Goal: Task Accomplishment & Management: Manage account settings

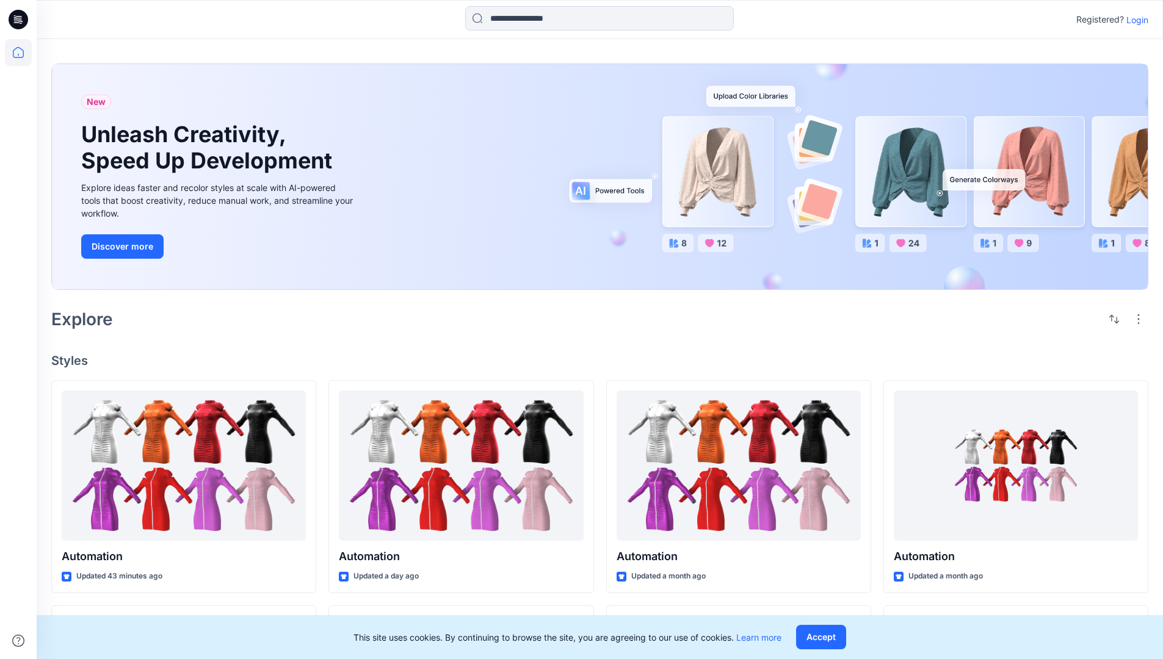
click at [1134, 20] on p "Login" at bounding box center [1137, 19] width 22 height 13
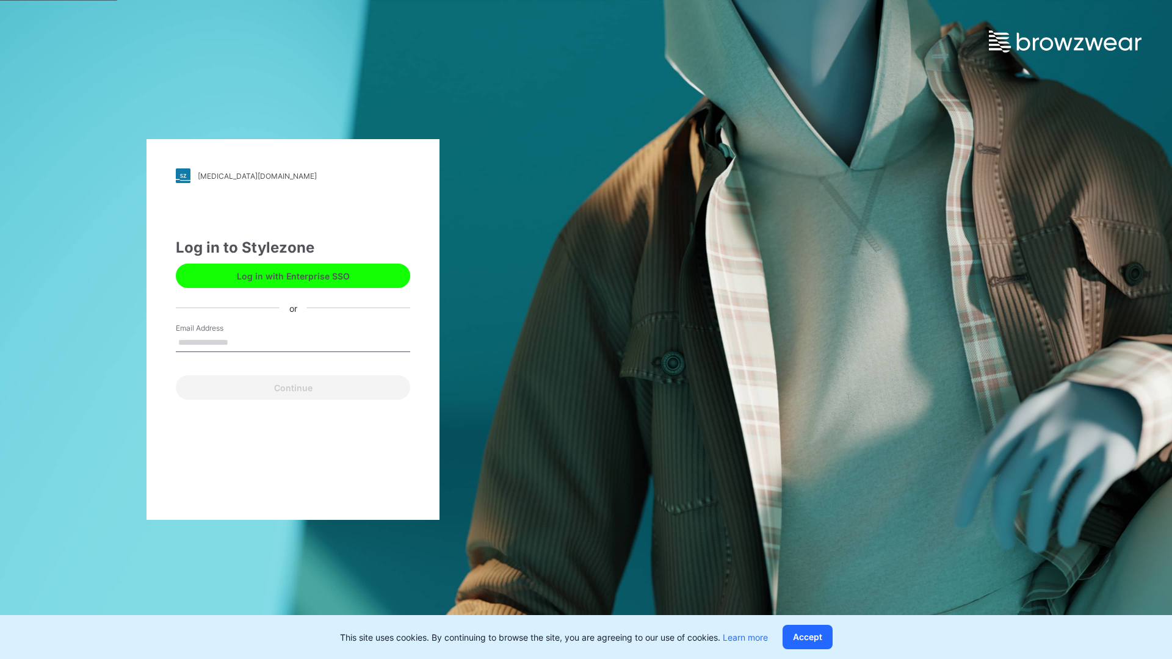
click at [241, 342] on input "Email Address" at bounding box center [293, 343] width 234 height 18
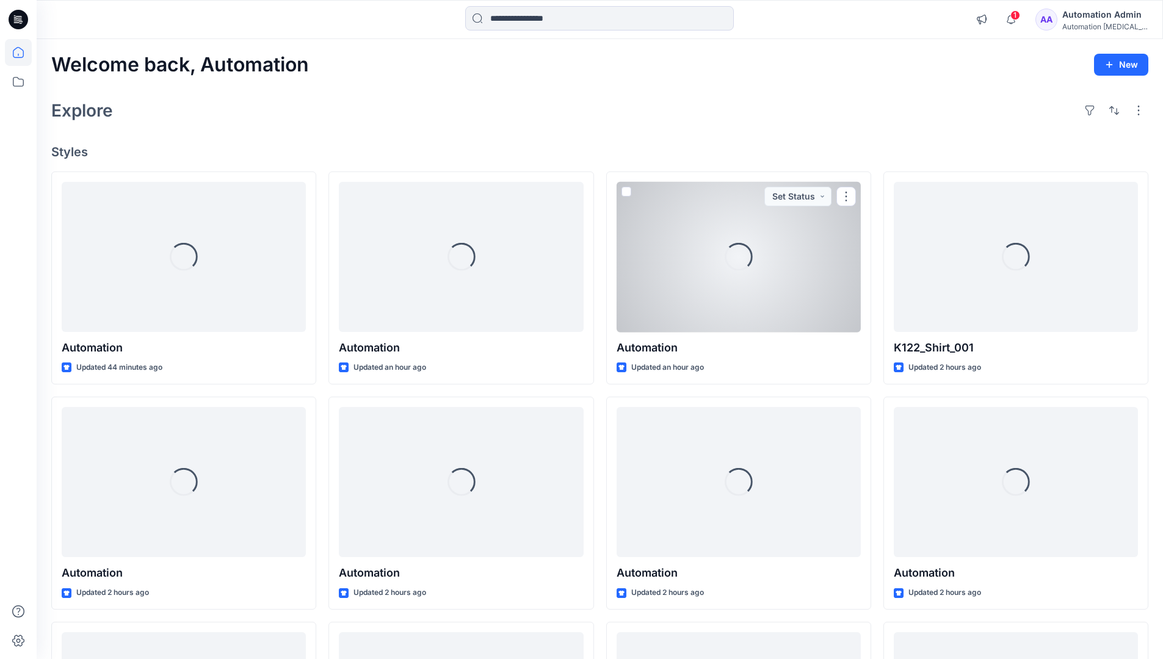
click at [23, 53] on icon at bounding box center [18, 52] width 11 height 11
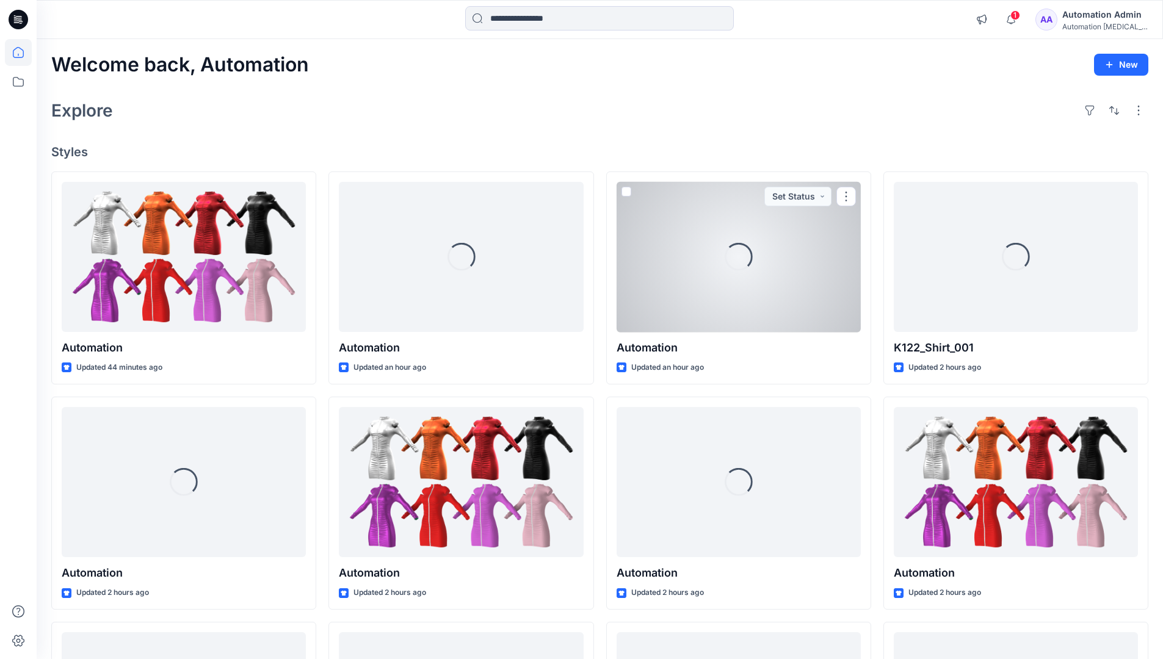
click at [1078, 20] on div "Automation Admin" at bounding box center [1104, 14] width 85 height 15
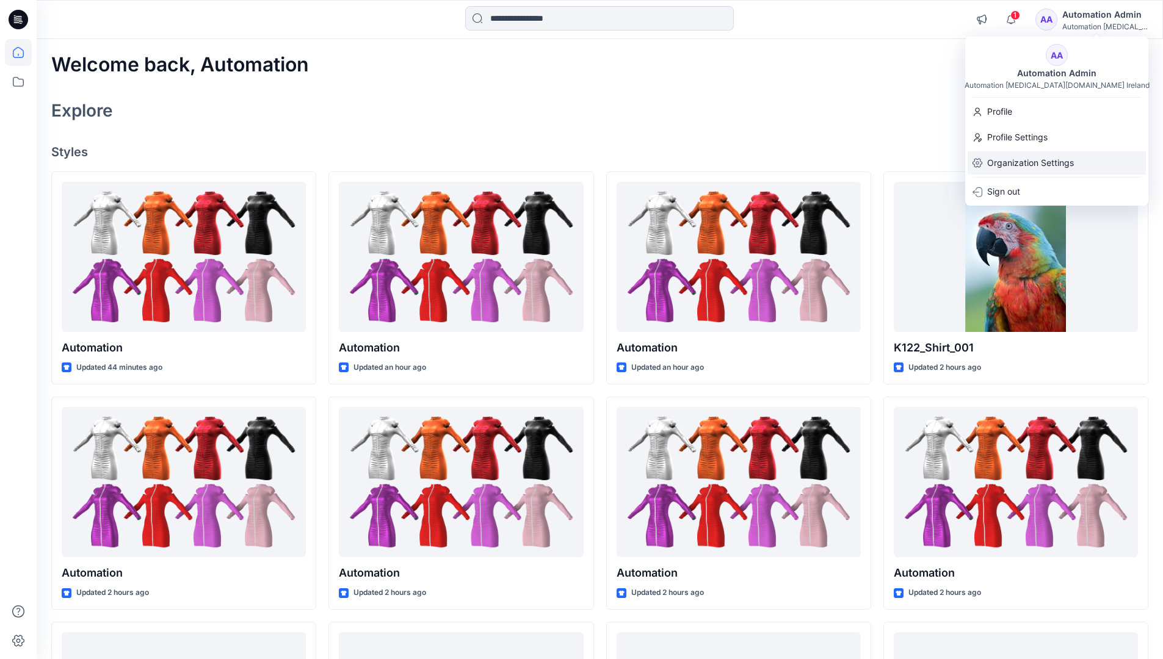
click at [1018, 162] on p "Organization Settings" at bounding box center [1030, 162] width 87 height 23
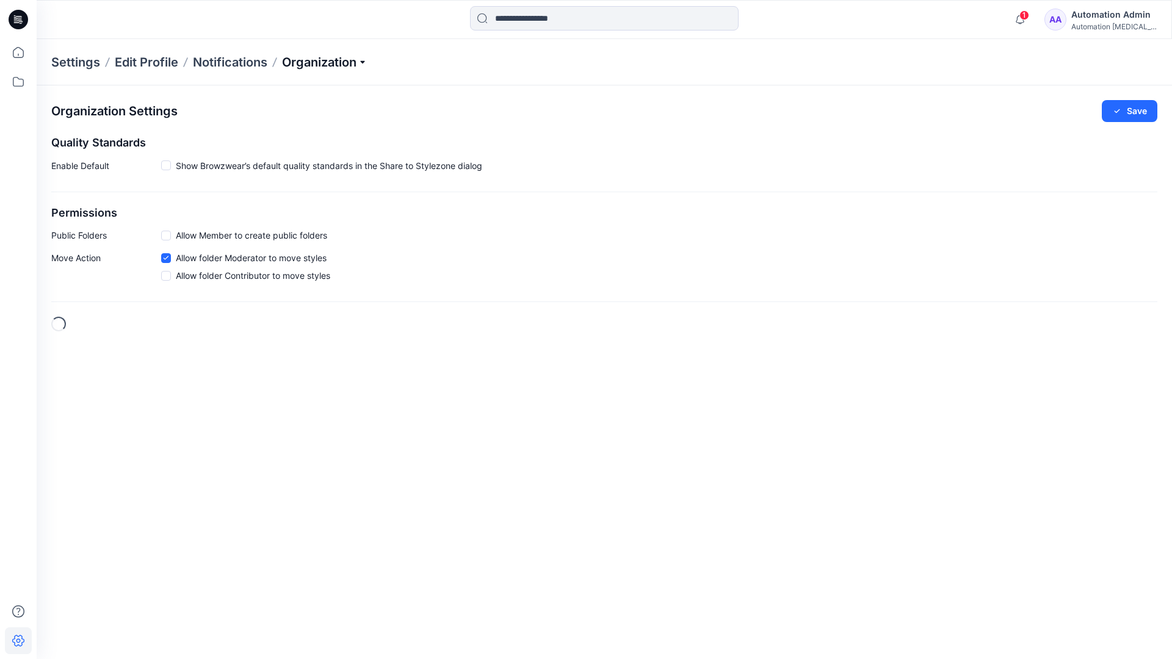
click at [365, 63] on p "Organization" at bounding box center [324, 62] width 85 height 17
click at [300, 110] on link "Edit Status Labels" at bounding box center [326, 115] width 178 height 24
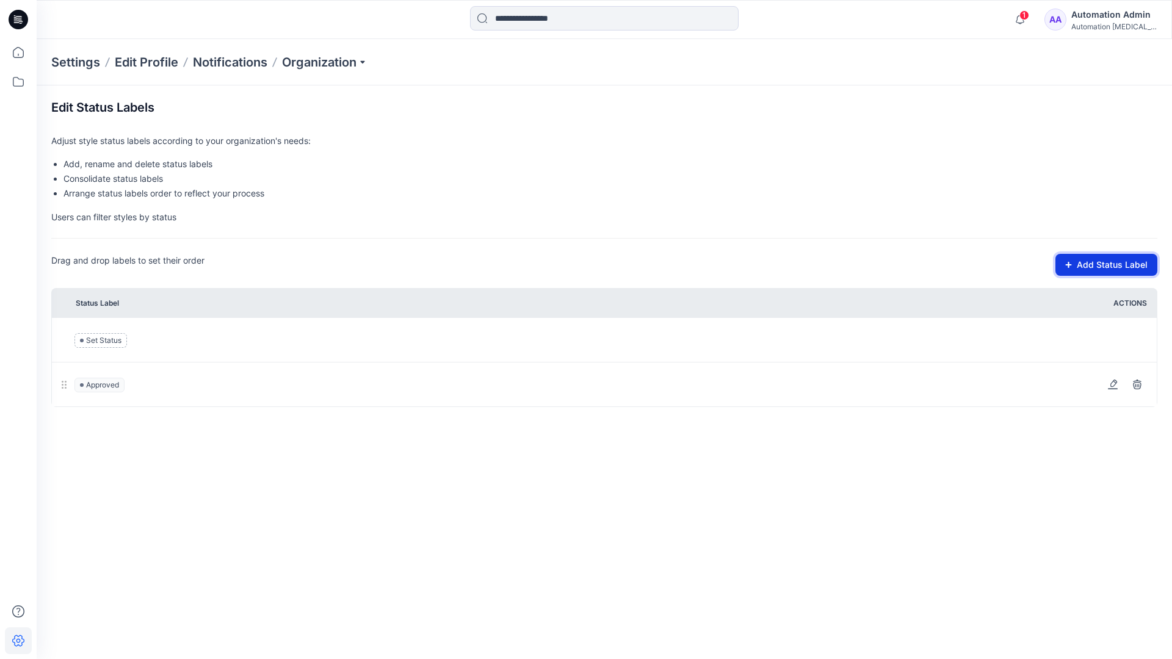
click at [1074, 269] on button "Add Status Label" at bounding box center [1107, 265] width 102 height 22
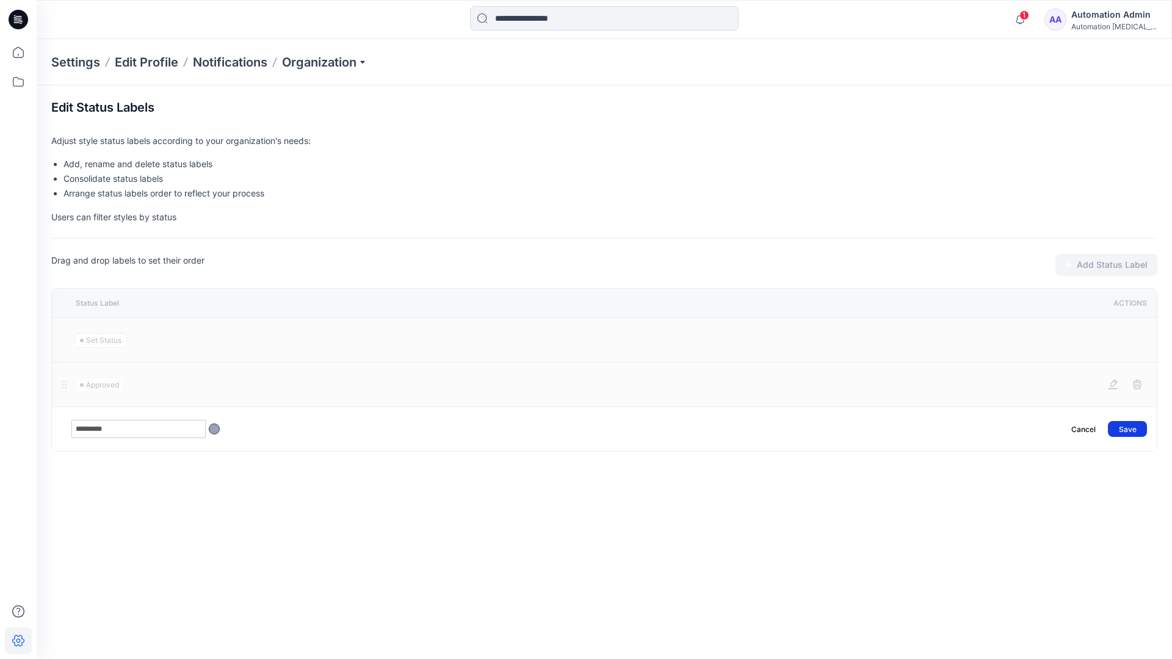
type input "*********"
click at [1134, 424] on button "Save" at bounding box center [1127, 429] width 39 height 16
click at [18, 51] on icon at bounding box center [18, 52] width 27 height 27
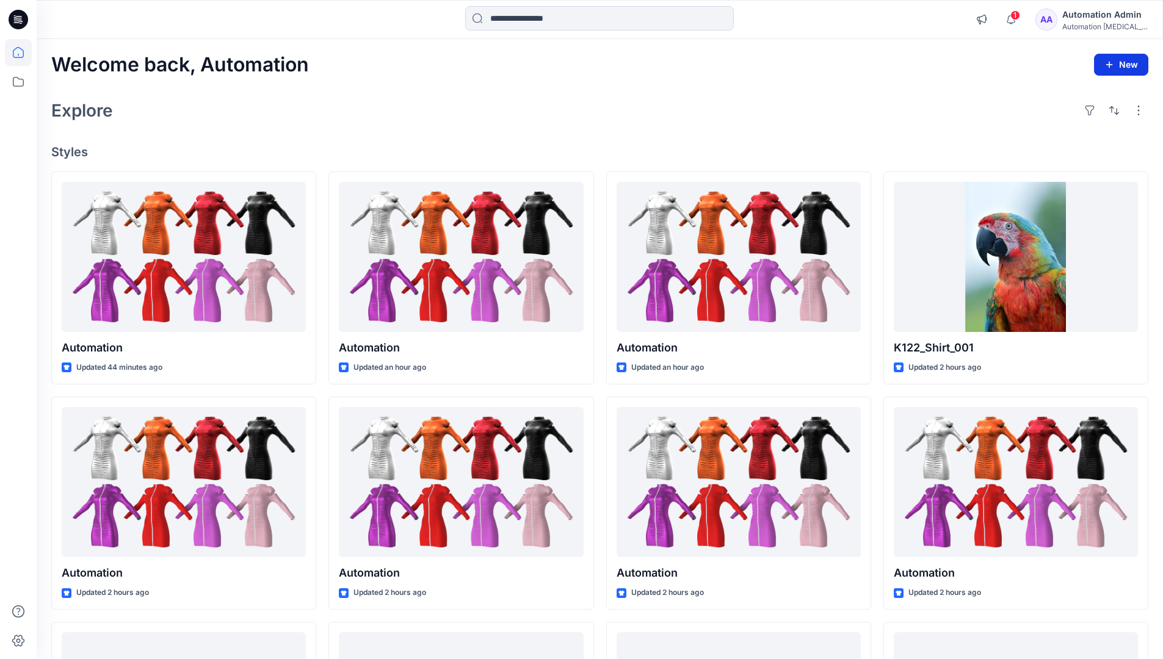
click at [1110, 58] on button "New" at bounding box center [1121, 65] width 54 height 22
click at [1082, 95] on p "New Style" at bounding box center [1083, 95] width 41 height 15
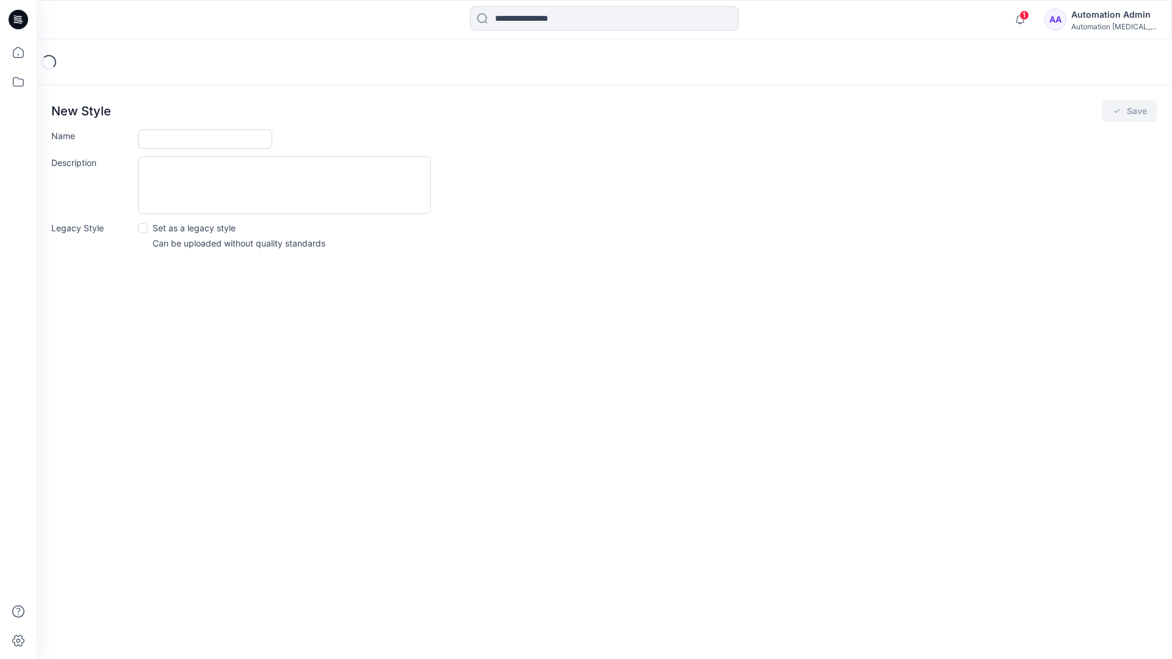
click at [166, 142] on input "Name" at bounding box center [205, 139] width 134 height 20
type input "**********"
click at [1132, 110] on button "Save" at bounding box center [1130, 111] width 56 height 22
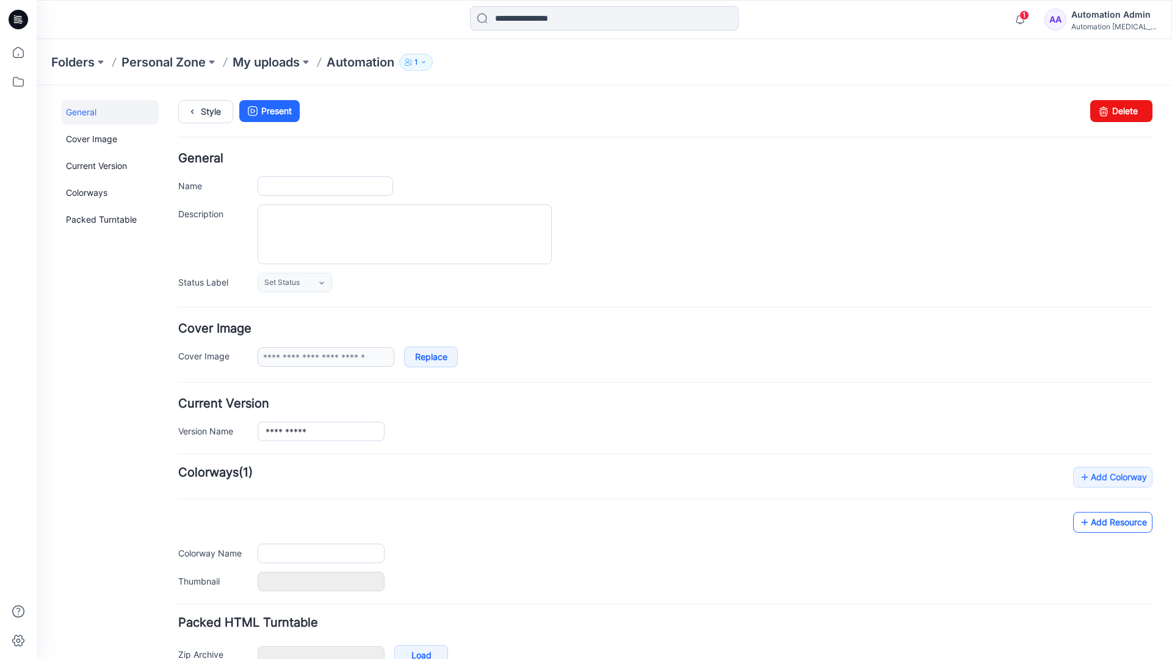
click at [1123, 526] on link "Add Resource" at bounding box center [1112, 522] width 79 height 21
type input "**********"
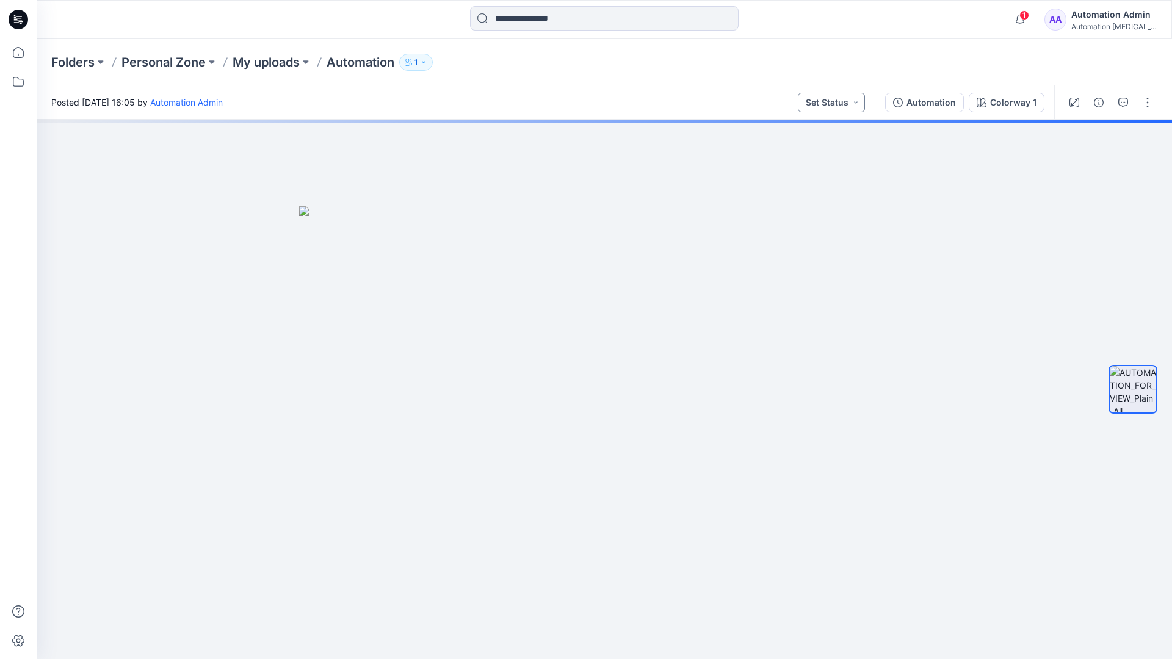
click at [845, 102] on button "Set Status" at bounding box center [831, 103] width 67 height 20
click at [847, 101] on button "Set Status" at bounding box center [831, 103] width 67 height 20
click at [802, 154] on p "Approved" at bounding box center [803, 159] width 40 height 16
click at [844, 100] on button "Approved" at bounding box center [832, 103] width 66 height 20
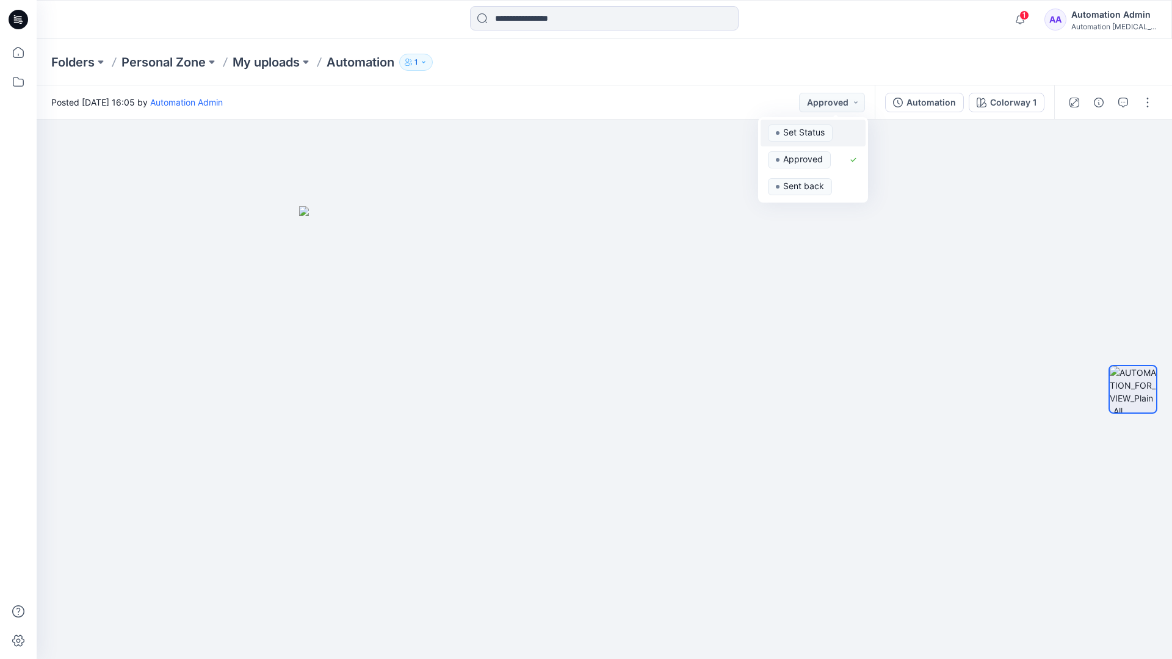
click at [830, 126] on span "Set Status" at bounding box center [800, 133] width 65 height 17
click at [935, 106] on div "Automation" at bounding box center [931, 102] width 49 height 13
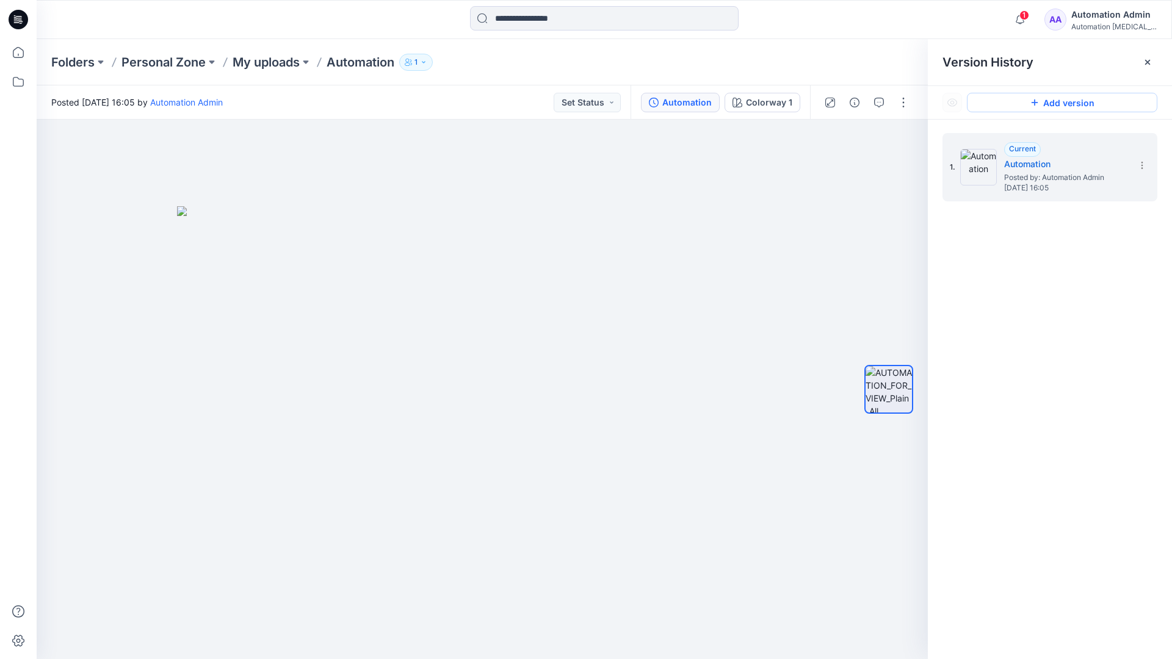
click at [1049, 103] on button "Add version" at bounding box center [1062, 103] width 190 height 20
click at [1139, 167] on icon at bounding box center [1142, 166] width 10 height 10
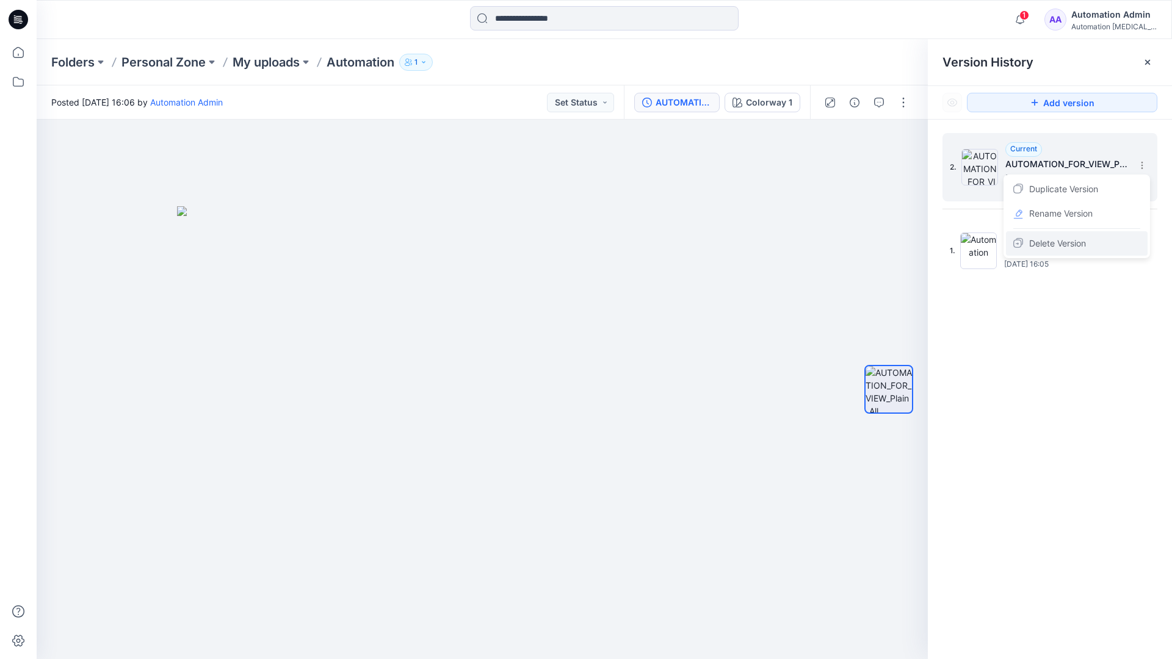
click at [1071, 242] on span "Delete Version" at bounding box center [1057, 243] width 57 height 15
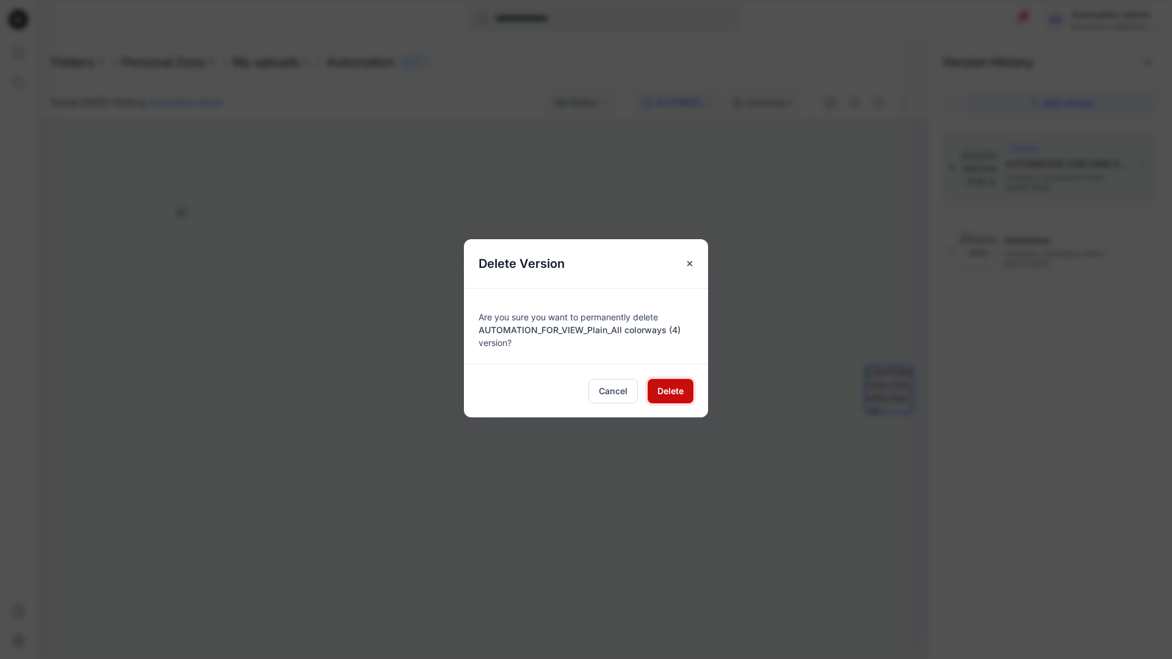
click at [670, 389] on span "Delete" at bounding box center [670, 391] width 26 height 13
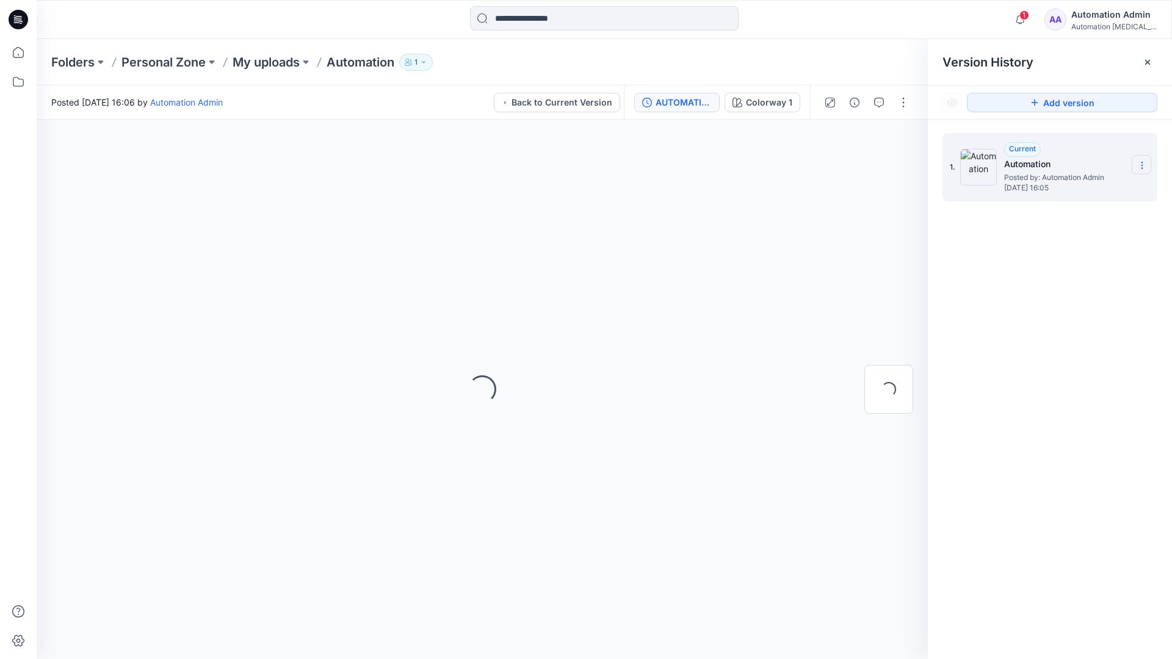
click at [1139, 166] on icon at bounding box center [1142, 166] width 10 height 10
click at [903, 98] on button "button" at bounding box center [904, 103] width 20 height 20
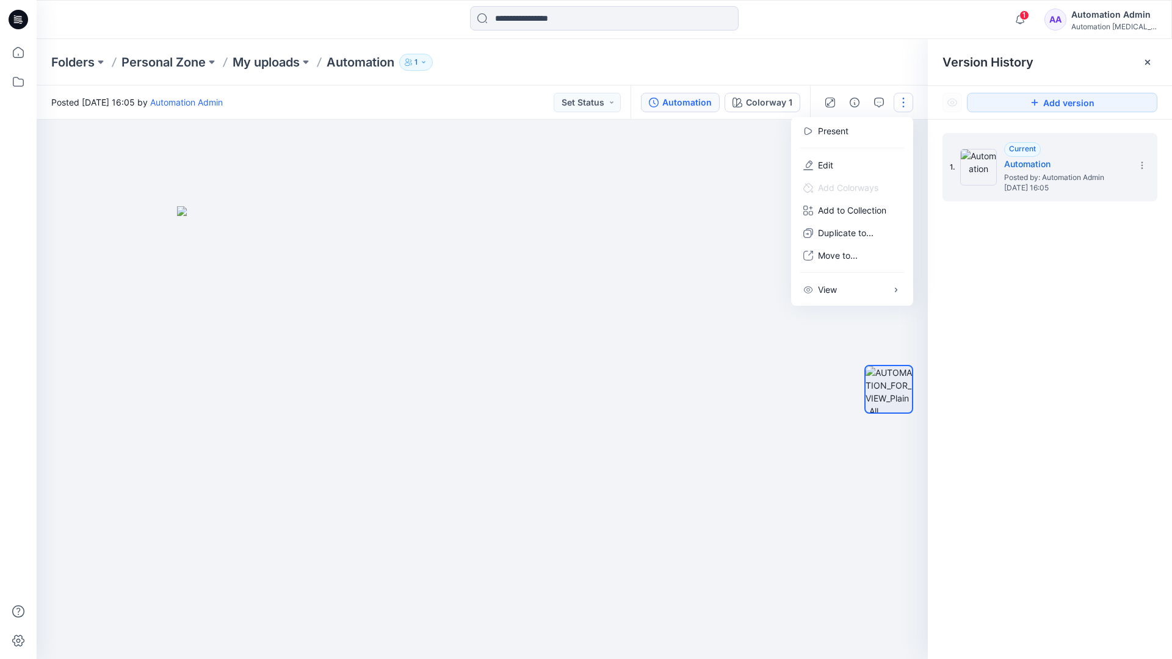
click at [904, 103] on button "button" at bounding box center [904, 103] width 20 height 20
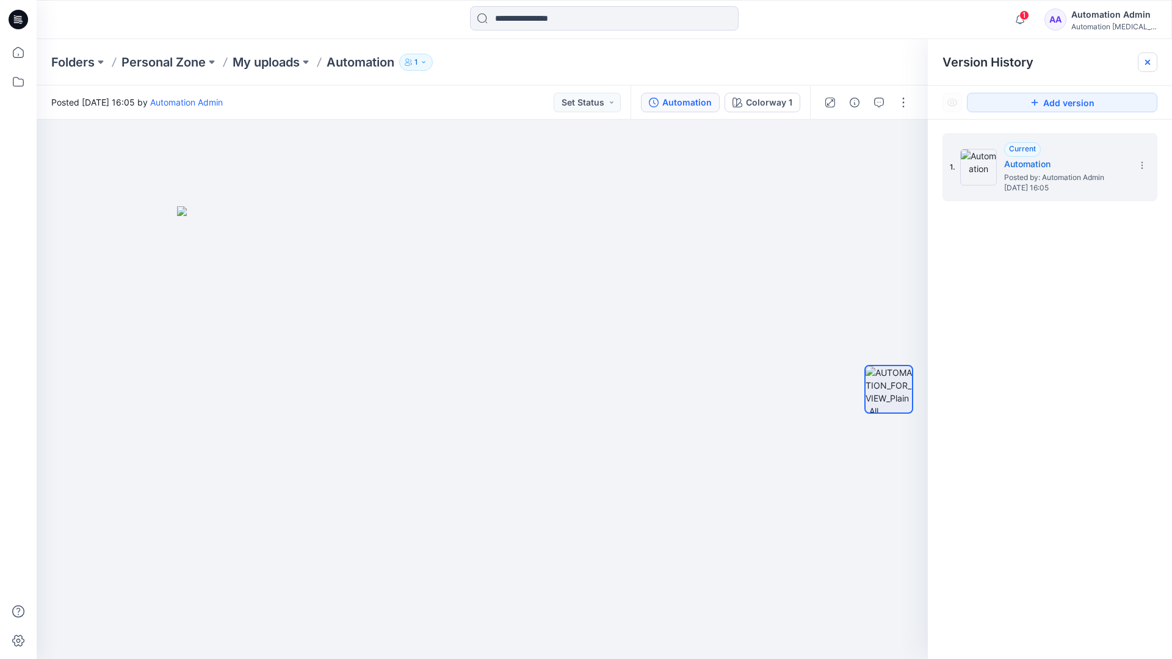
click at [1150, 64] on icon at bounding box center [1147, 62] width 5 height 5
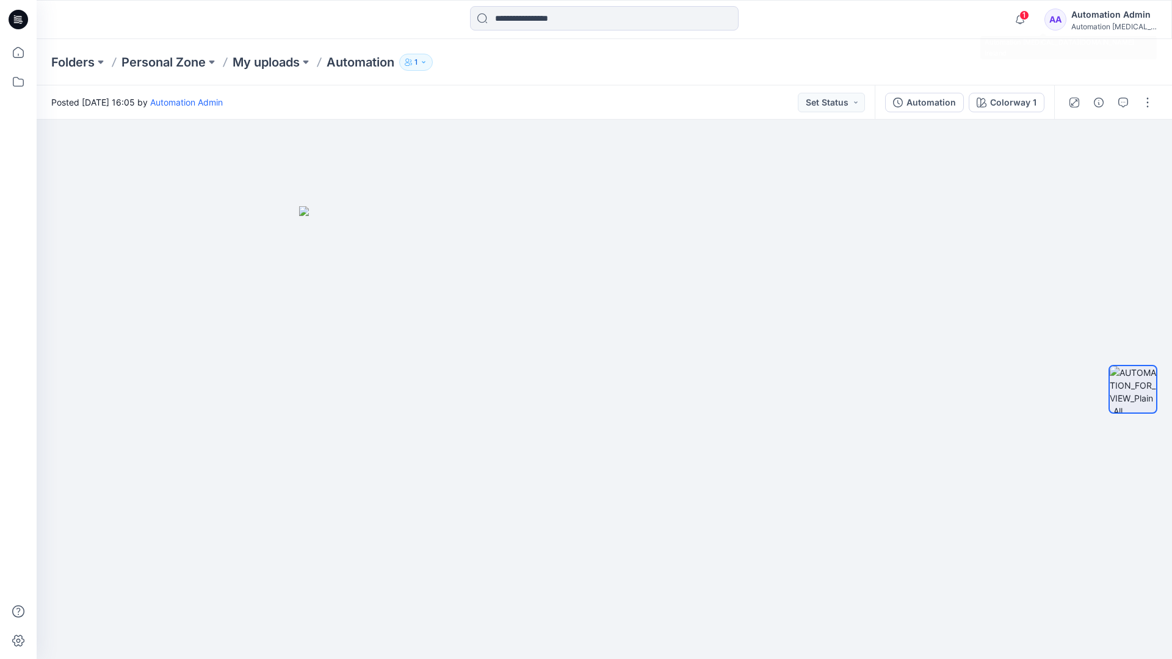
click at [1100, 23] on div "Automation testim..." at bounding box center [1113, 26] width 85 height 9
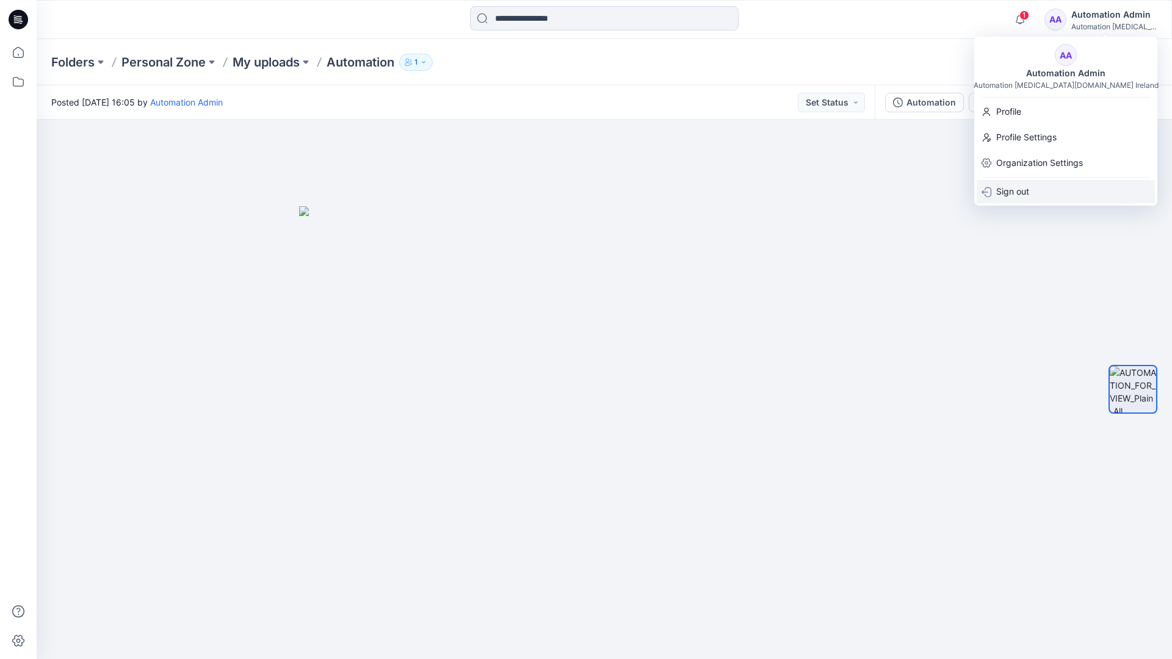
click at [1029, 190] on p "Sign out" at bounding box center [1012, 191] width 33 height 23
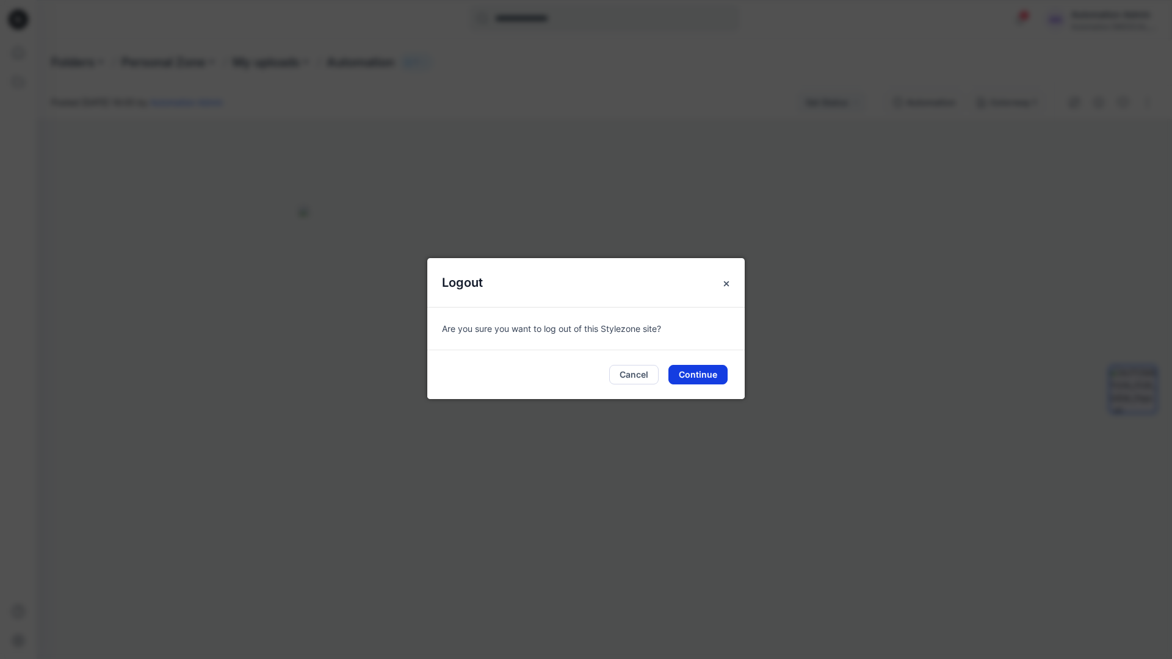
click at [700, 371] on button "Continue" at bounding box center [697, 375] width 59 height 20
